Goal: Transaction & Acquisition: Book appointment/travel/reservation

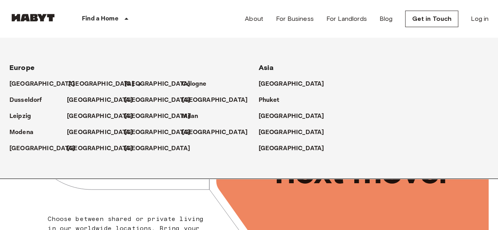
click at [81, 79] on p "[GEOGRAPHIC_DATA]" at bounding box center [101, 83] width 66 height 9
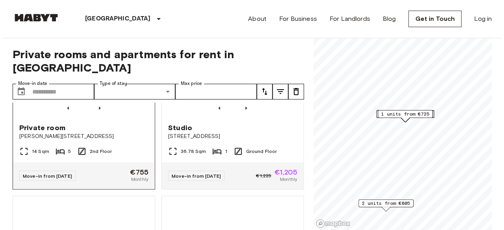
scroll to position [118, 0]
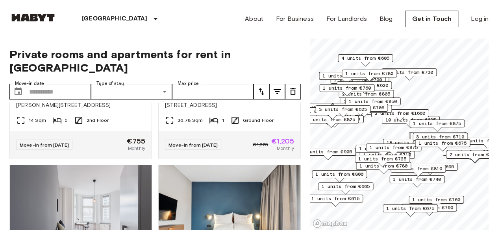
click at [273, 87] on icon "tune" at bounding box center [276, 91] width 9 height 9
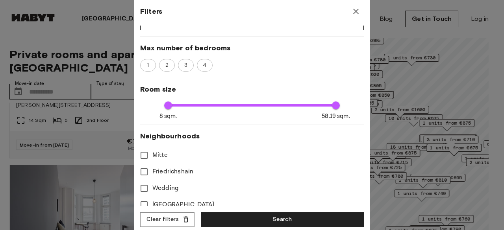
scroll to position [157, 0]
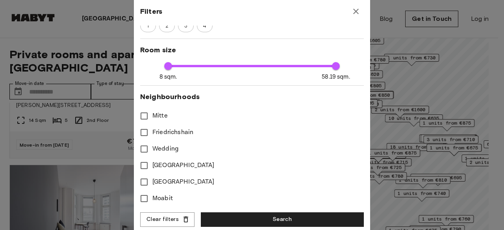
click at [180, 116] on label "Mitte" at bounding box center [246, 116] width 221 height 17
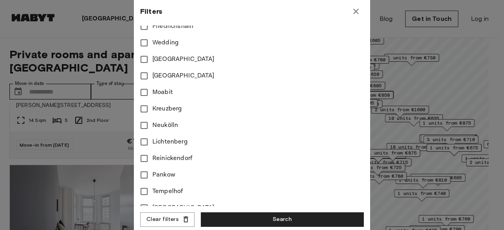
scroll to position [275, 0]
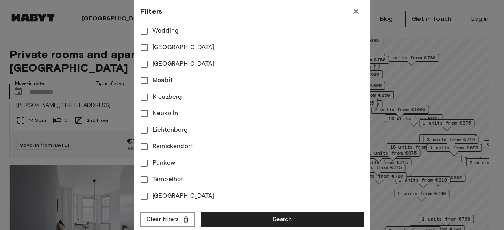
click at [185, 193] on span "Charlottenburg" at bounding box center [183, 196] width 62 height 9
type input "**"
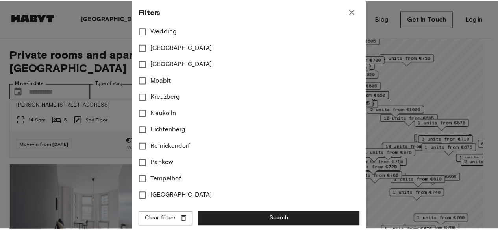
scroll to position [279, 0]
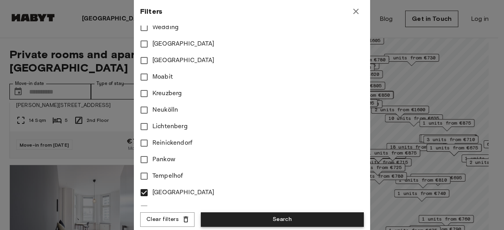
click at [275, 216] on button "Search" at bounding box center [282, 219] width 163 height 15
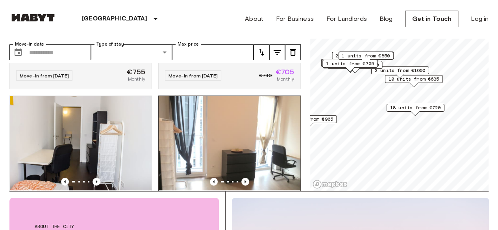
scroll to position [236, 0]
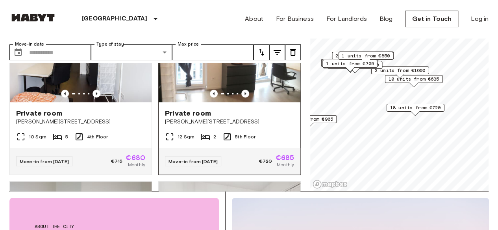
click at [197, 61] on img at bounding box center [230, 55] width 142 height 94
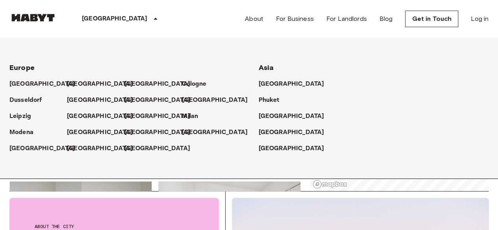
click at [81, 93] on div "[GEOGRAPHIC_DATA]" at bounding box center [95, 97] width 57 height 16
click at [81, 98] on p "[GEOGRAPHIC_DATA]" at bounding box center [101, 100] width 66 height 9
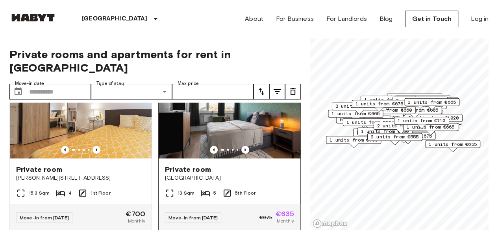
scroll to position [39, 0]
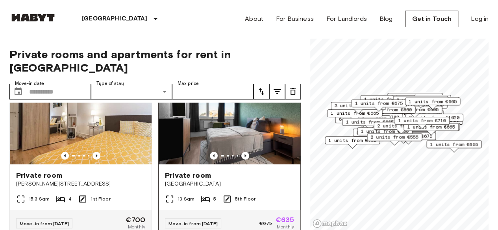
click at [204, 114] on img at bounding box center [230, 117] width 142 height 94
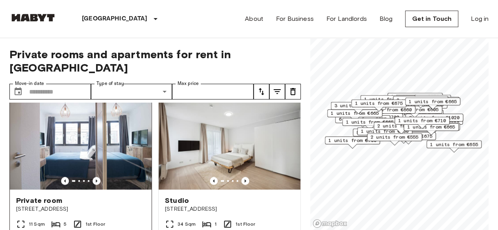
scroll to position [315, 0]
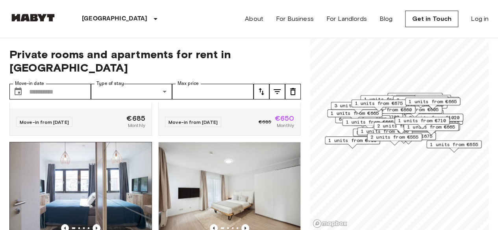
click at [116, 169] on img at bounding box center [81, 189] width 142 height 94
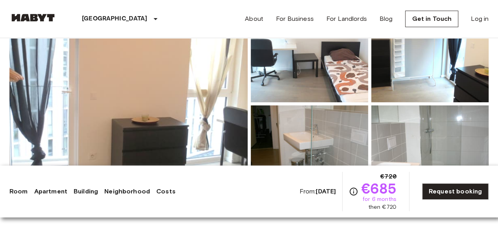
scroll to position [39, 0]
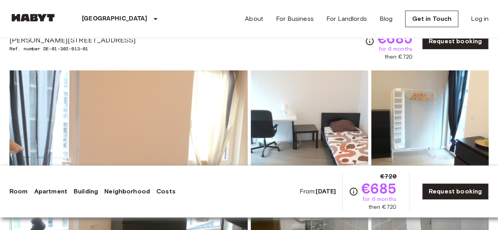
drag, startPoint x: 368, startPoint y: 94, endPoint x: 328, endPoint y: 108, distance: 42.9
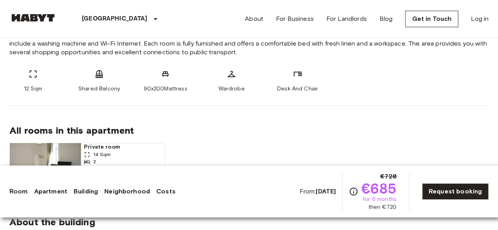
scroll to position [315, 0]
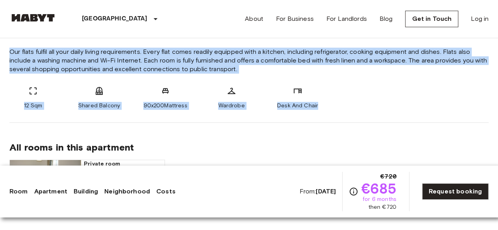
drag, startPoint x: 7, startPoint y: 47, endPoint x: 332, endPoint y: 103, distance: 330.2
copy div "Our flats fulfil all your daily living requirements. Every flat comes readily e…"
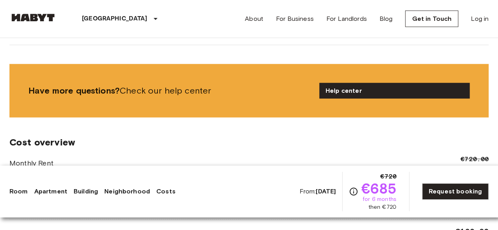
scroll to position [1062, 0]
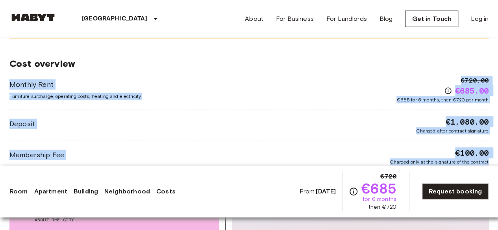
drag, startPoint x: 0, startPoint y: 70, endPoint x: 503, endPoint y: 161, distance: 511.3
click at [497, 161] on html "Berlin Europe Amsterdam Berlin Brussels Cologne Dusseldorf Frankfurt Graz Hambu…" at bounding box center [249, 83] width 498 height 2290
copy div "Monthly Rent Furniture surcharge, operating costs, heating and electricity €720…"
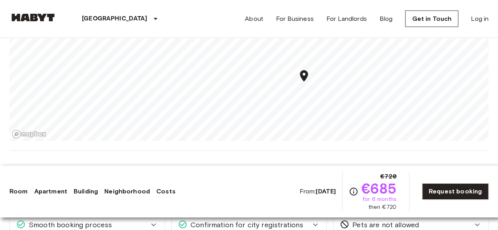
scroll to position [0, 0]
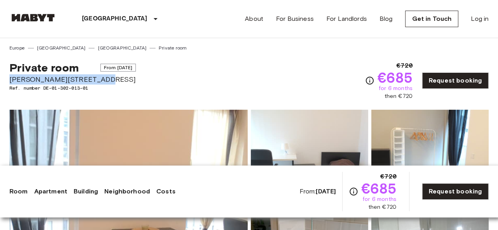
drag, startPoint x: 98, startPoint y: 79, endPoint x: 8, endPoint y: 79, distance: 89.3
copy span "Bernhard-Weiß-Straße 1-3"
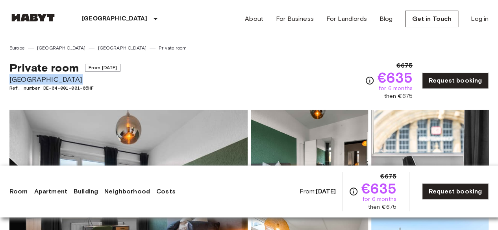
drag, startPoint x: 76, startPoint y: 76, endPoint x: 11, endPoint y: 76, distance: 65.7
click at [11, 76] on span "Am Hauptbahnhof 8" at bounding box center [64, 79] width 111 height 10
copy span "Am Hauptbahnhof 8"
drag, startPoint x: 94, startPoint y: 74, endPoint x: 84, endPoint y: 74, distance: 10.3
click at [93, 74] on div "Private room From Sep 24 2025" at bounding box center [64, 67] width 111 height 13
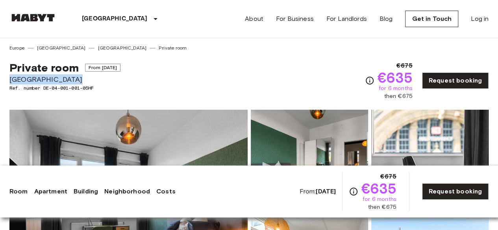
drag, startPoint x: 81, startPoint y: 77, endPoint x: 6, endPoint y: 77, distance: 75.5
copy span "Am Hauptbahnhof 8"
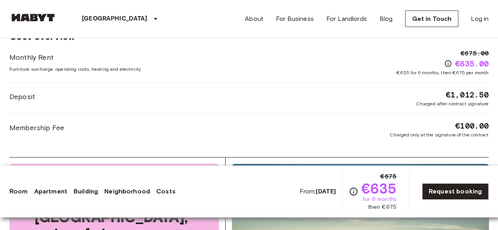
scroll to position [905, 0]
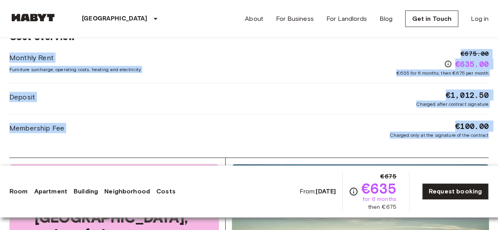
drag, startPoint x: 6, startPoint y: 60, endPoint x: 503, endPoint y: 135, distance: 502.8
click at [497, 135] on html "Frankfurt Europe Amsterdam Berlin Brussels Cologne Dusseldorf Frankfurt Graz Ha…" at bounding box center [249, 143] width 498 height 2096
copy div "Monthly Rent Furniture surcharge, operating costs, heating and electricity €675…"
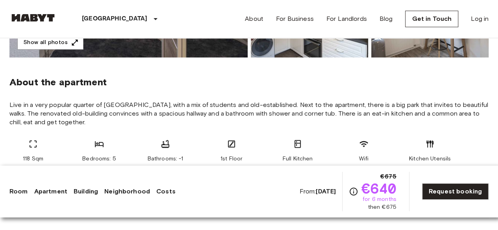
scroll to position [275, 0]
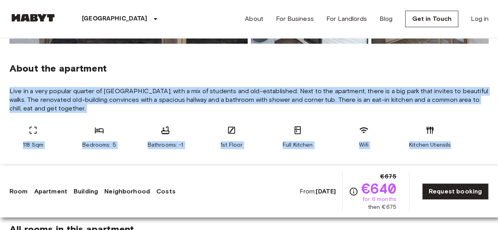
drag, startPoint x: 24, startPoint y: 90, endPoint x: 459, endPoint y: 144, distance: 438.5
copy section "Live in a very popular quarter of Frankfurt, with a mix of students and old-est…"
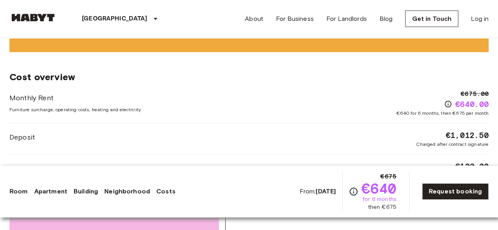
scroll to position [944, 0]
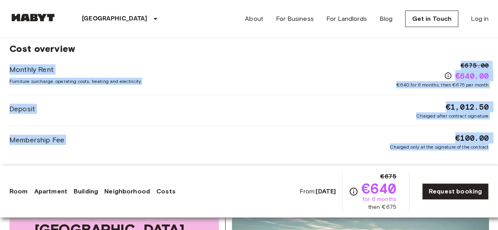
drag, startPoint x: 1, startPoint y: 74, endPoint x: 491, endPoint y: 144, distance: 495.6
copy div "Monthly Rent Furniture surcharge, operating costs, heating and electricity €675…"
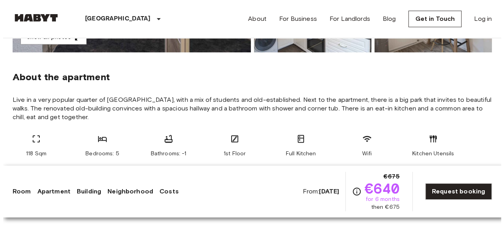
scroll to position [0, 0]
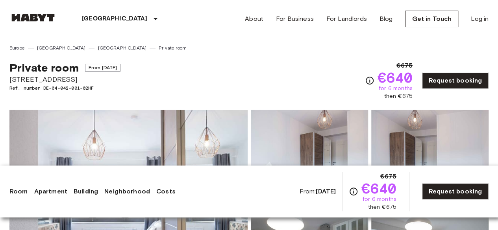
drag, startPoint x: 97, startPoint y: 79, endPoint x: 0, endPoint y: 78, distance: 96.8
copy span "Schleiermacherstraße 10"
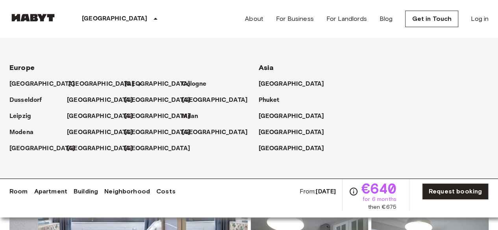
click at [87, 84] on link "[GEOGRAPHIC_DATA]" at bounding box center [105, 83] width 74 height 9
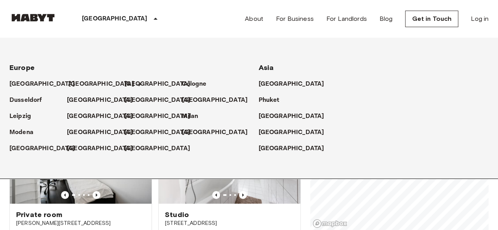
click at [80, 82] on p "[GEOGRAPHIC_DATA]" at bounding box center [101, 83] width 66 height 9
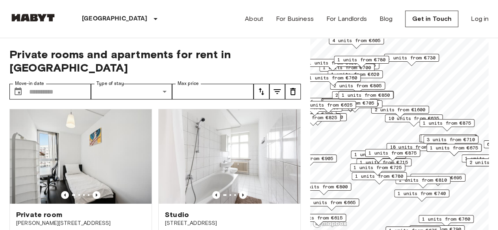
click at [275, 84] on button "tune" at bounding box center [277, 92] width 16 height 16
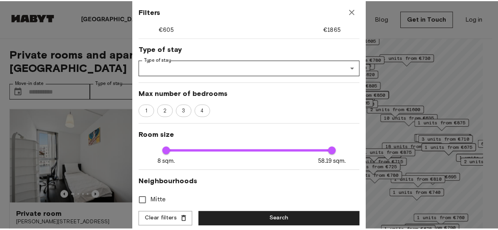
scroll to position [79, 0]
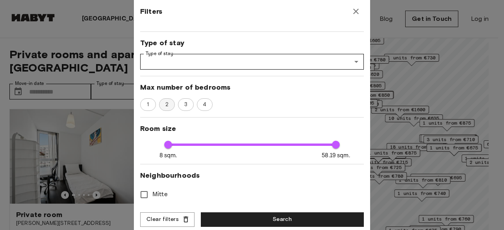
click at [168, 109] on div "2" at bounding box center [167, 104] width 16 height 13
type input "**"
click at [262, 220] on button "Search" at bounding box center [282, 219] width 163 height 15
